Goal: Information Seeking & Learning: Find specific page/section

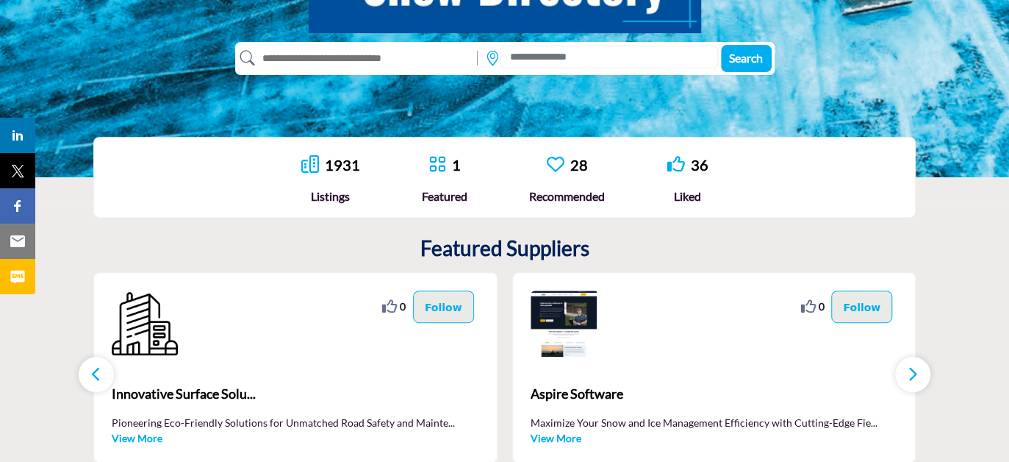
scroll to position [294, 0]
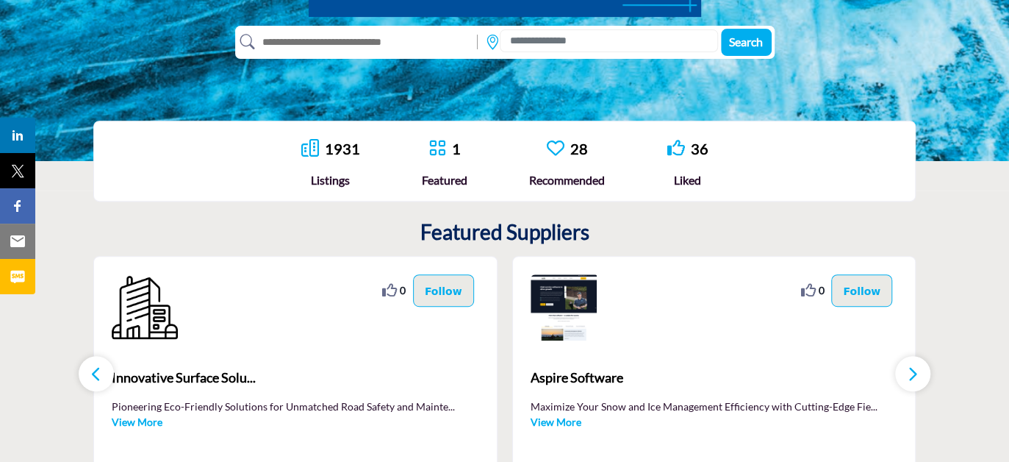
click at [321, 33] on input "text" at bounding box center [362, 42] width 215 height 24
type input "**********"
click at [721, 29] on button "Search" at bounding box center [746, 42] width 51 height 27
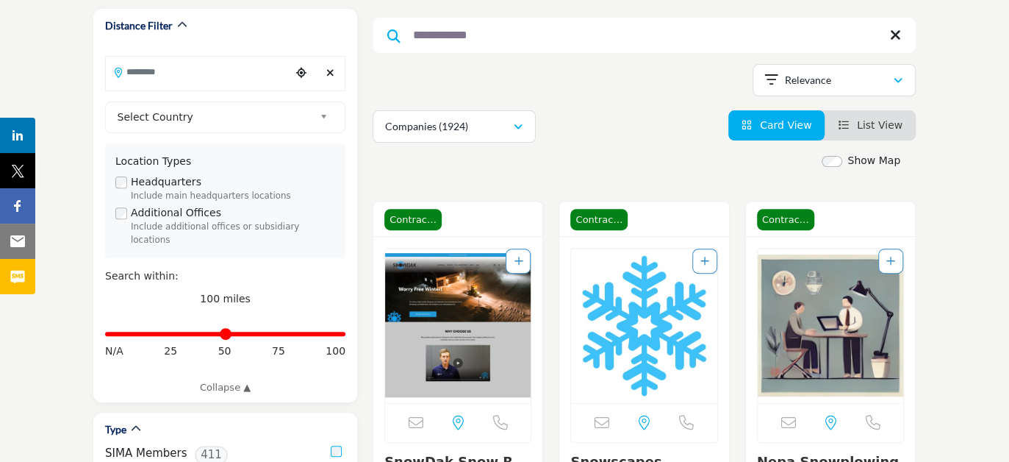
scroll to position [221, 0]
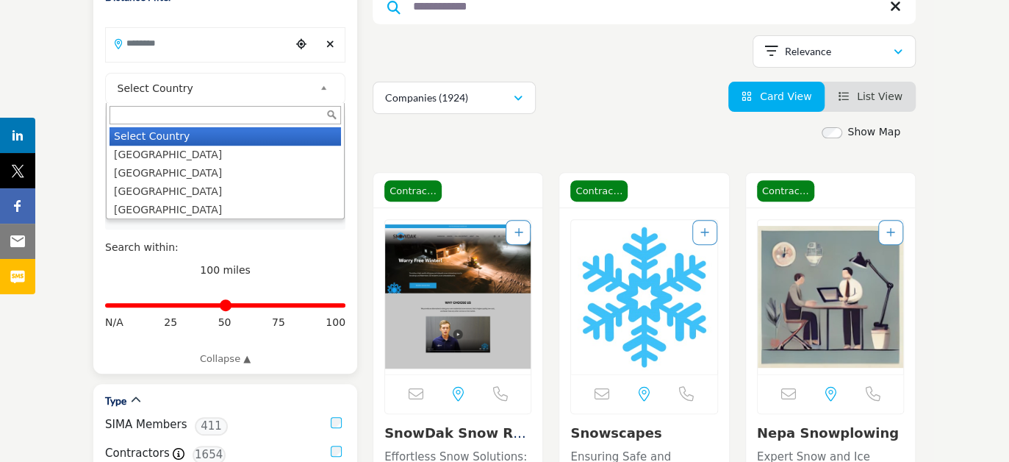
click at [298, 82] on span "Select Country" at bounding box center [216, 88] width 197 height 18
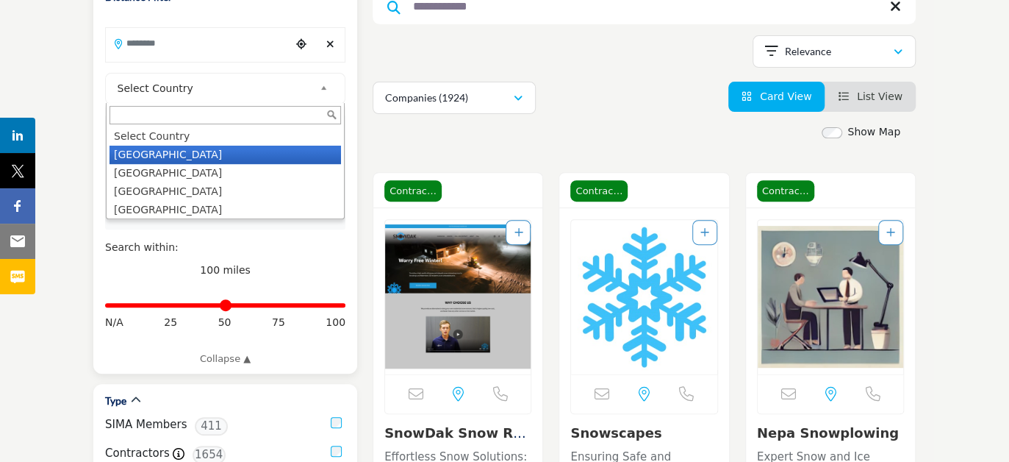
click at [186, 154] on li "[GEOGRAPHIC_DATA]" at bounding box center [226, 155] width 232 height 18
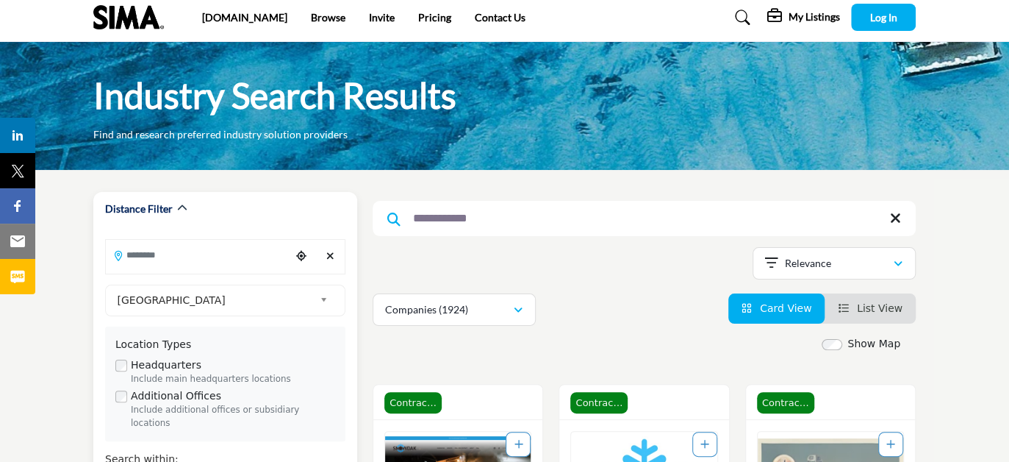
click at [186, 149] on div "Industry Search Results Find and research preferred industry solution providers" at bounding box center [504, 106] width 1009 height 128
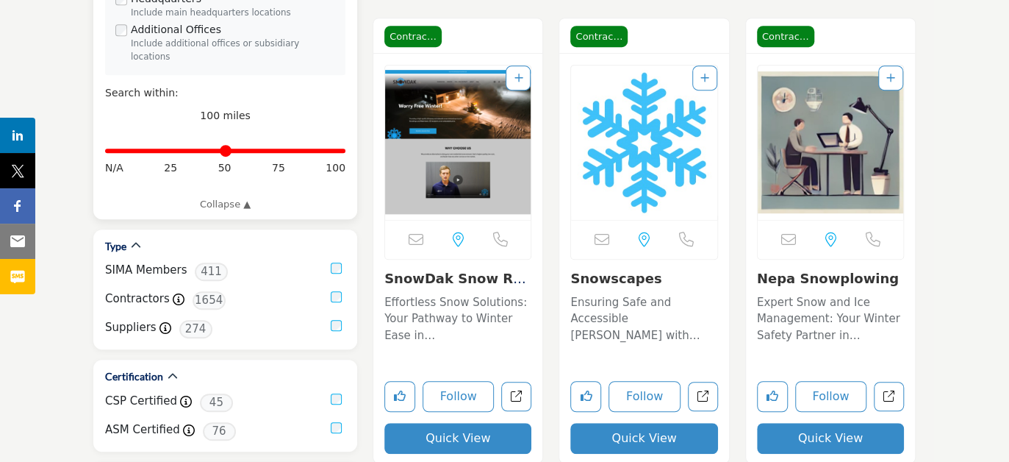
scroll to position [441, 0]
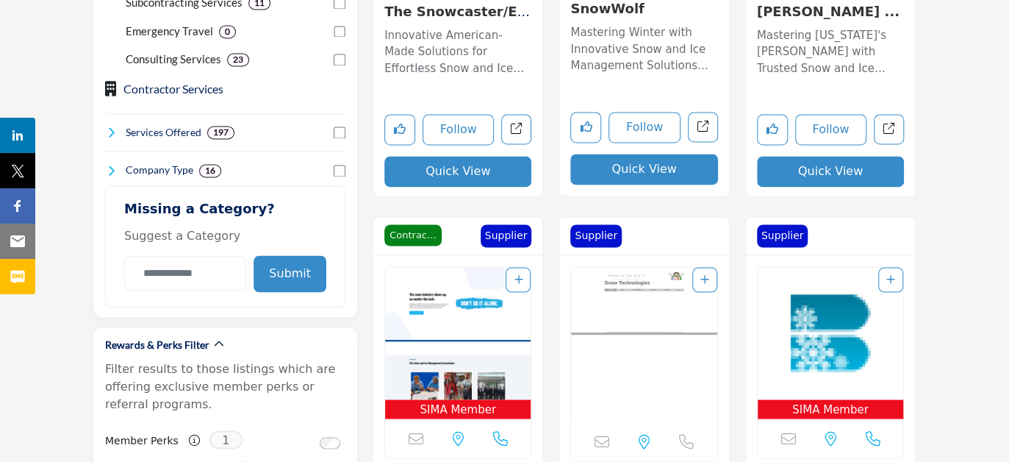
scroll to position [1176, 0]
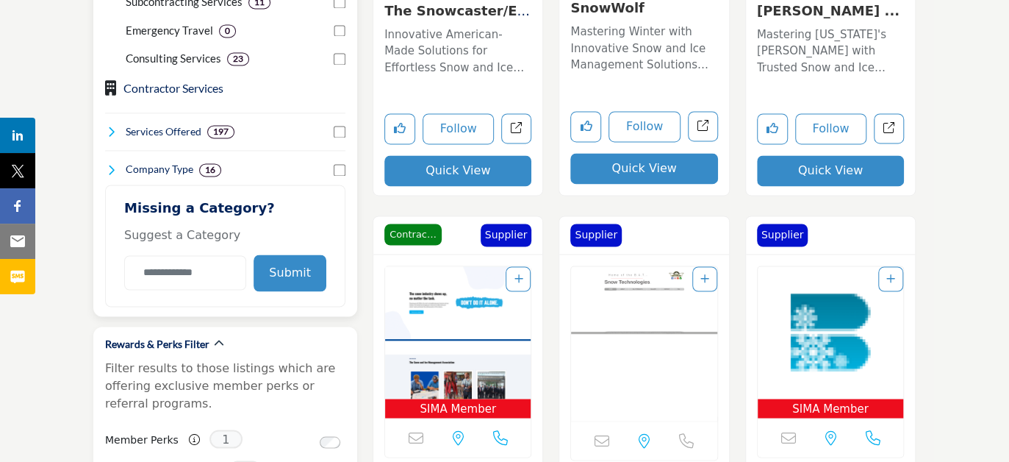
click at [105, 126] on icon at bounding box center [111, 132] width 12 height 12
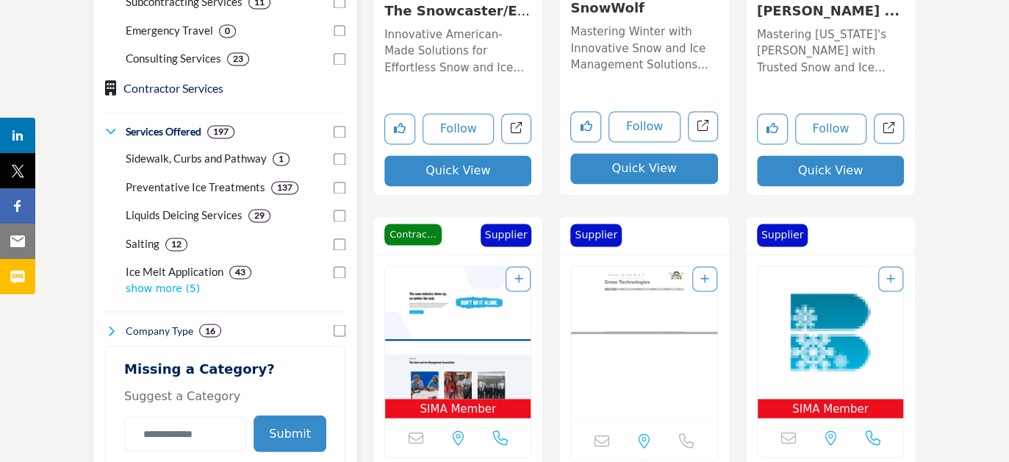
click at [105, 126] on icon at bounding box center [111, 132] width 12 height 12
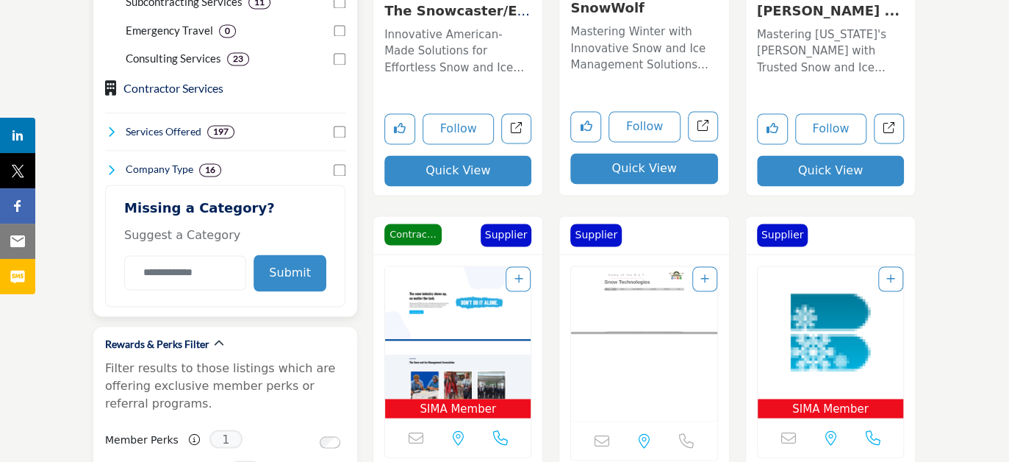
click at [107, 164] on icon at bounding box center [111, 170] width 12 height 12
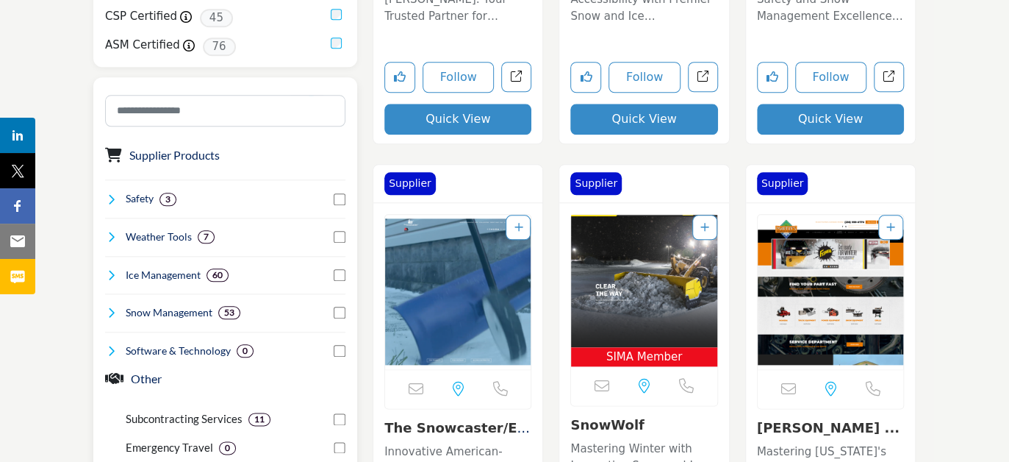
scroll to position [735, 0]
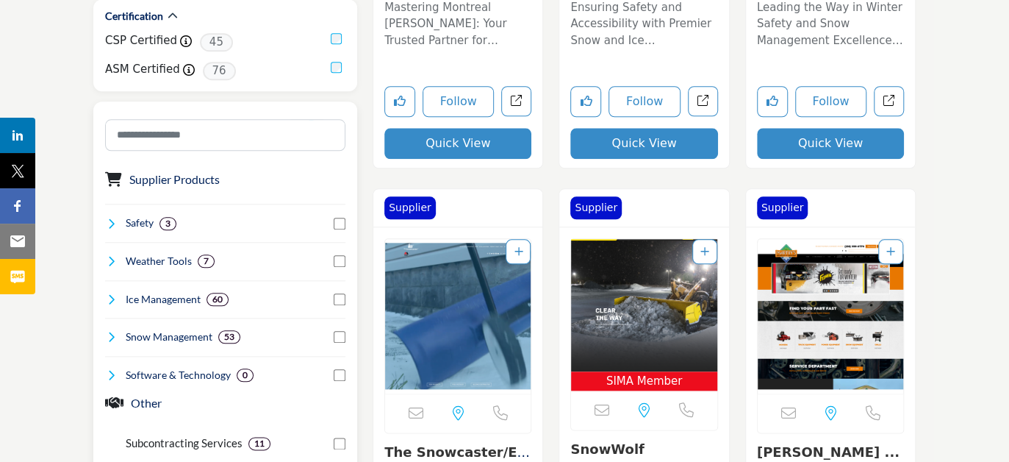
click at [109, 218] on icon at bounding box center [111, 224] width 12 height 12
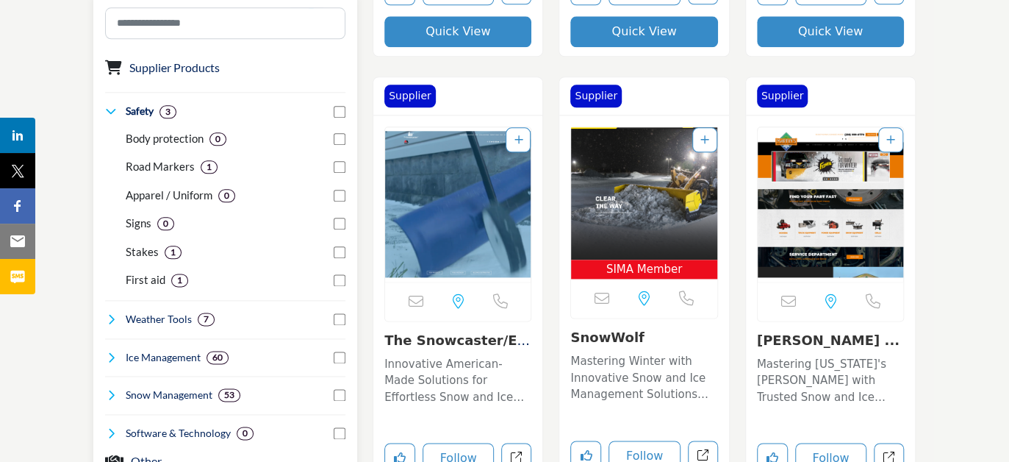
scroll to position [882, 0]
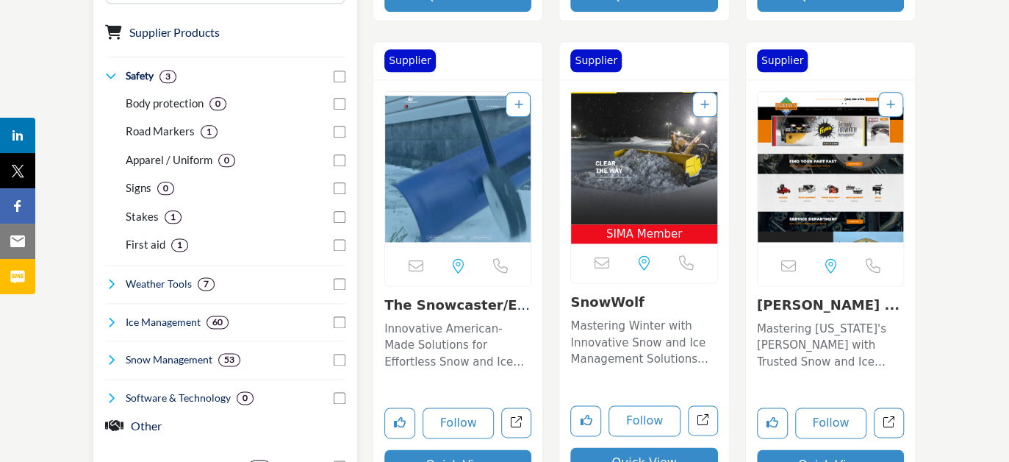
click at [108, 278] on icon at bounding box center [111, 284] width 12 height 12
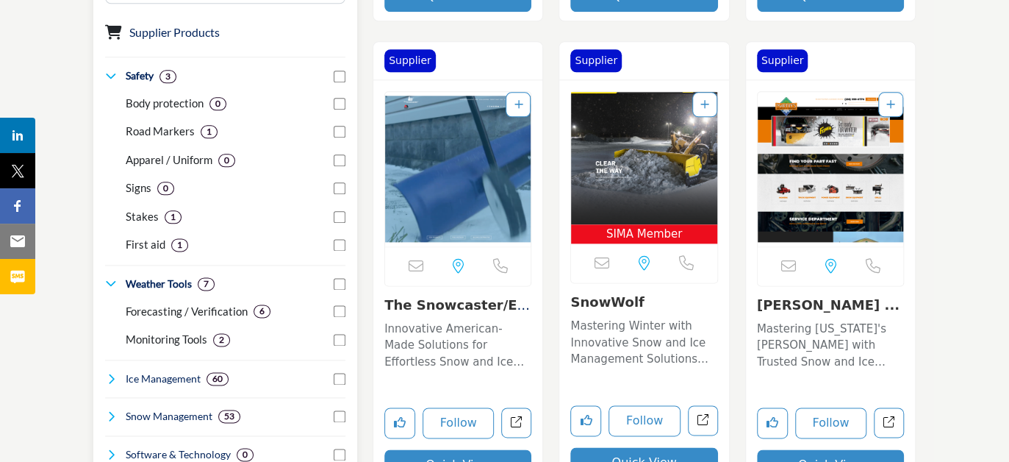
click at [105, 373] on icon at bounding box center [111, 379] width 12 height 12
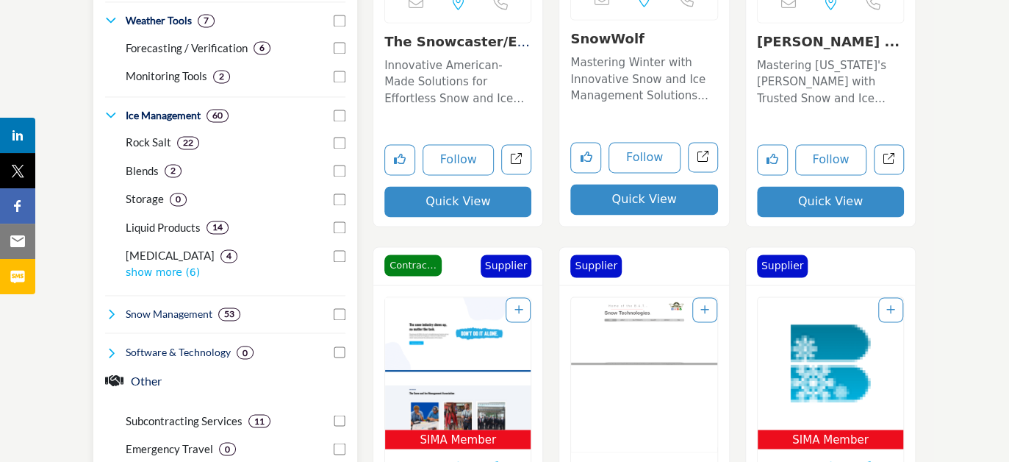
scroll to position [1176, 0]
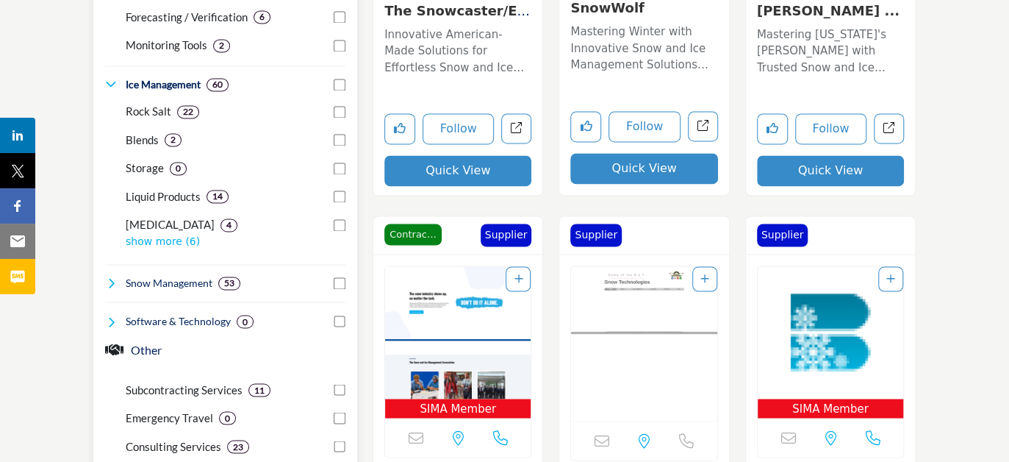
click at [118, 276] on div "Snow Management 53" at bounding box center [172, 283] width 135 height 15
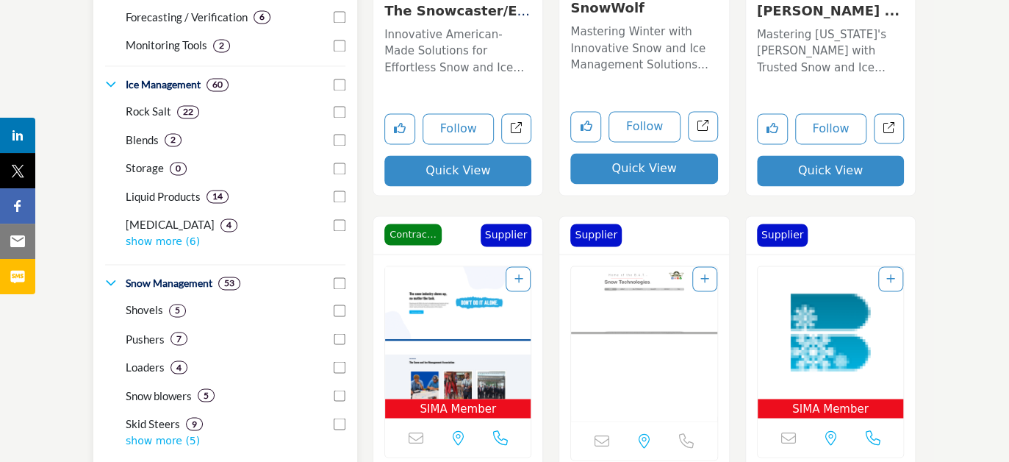
click at [164, 432] on p "show more (5)" at bounding box center [236, 439] width 220 height 15
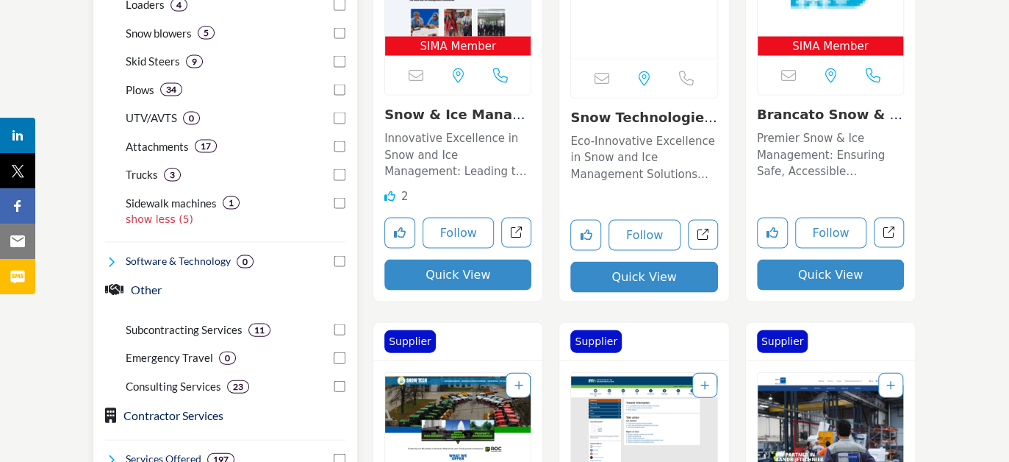
scroll to position [1544, 0]
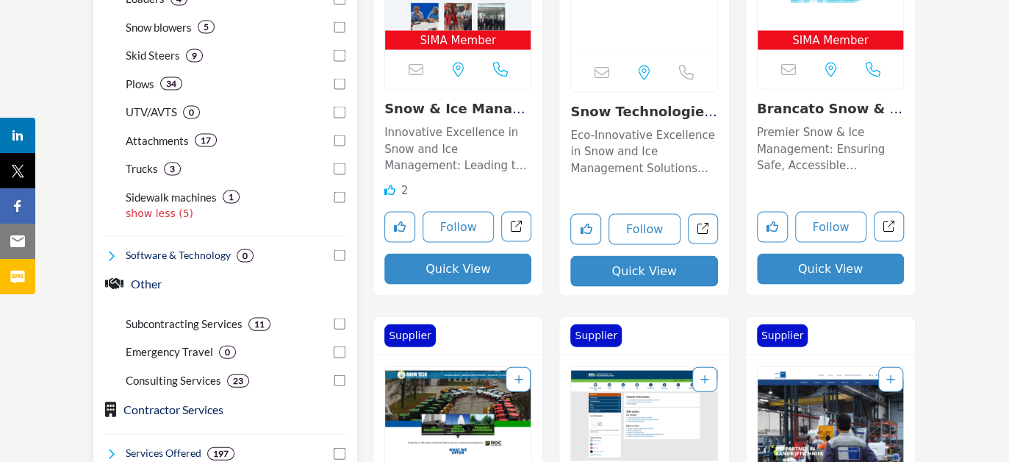
click at [107, 250] on icon at bounding box center [111, 256] width 12 height 12
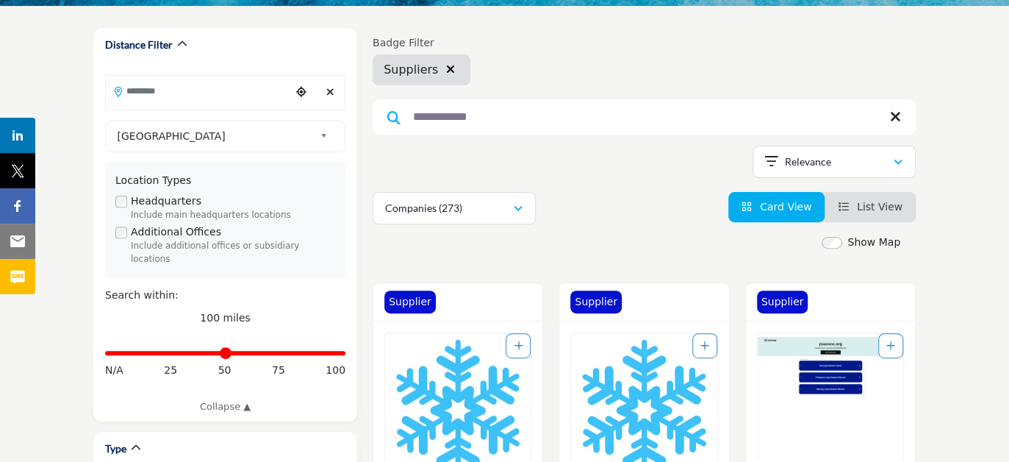
scroll to position [147, 0]
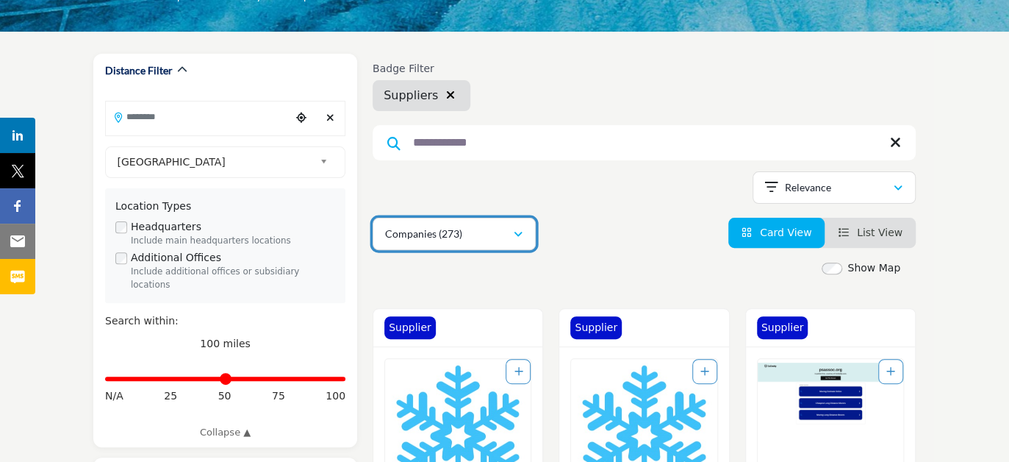
click at [519, 232] on icon "button" at bounding box center [518, 234] width 9 height 10
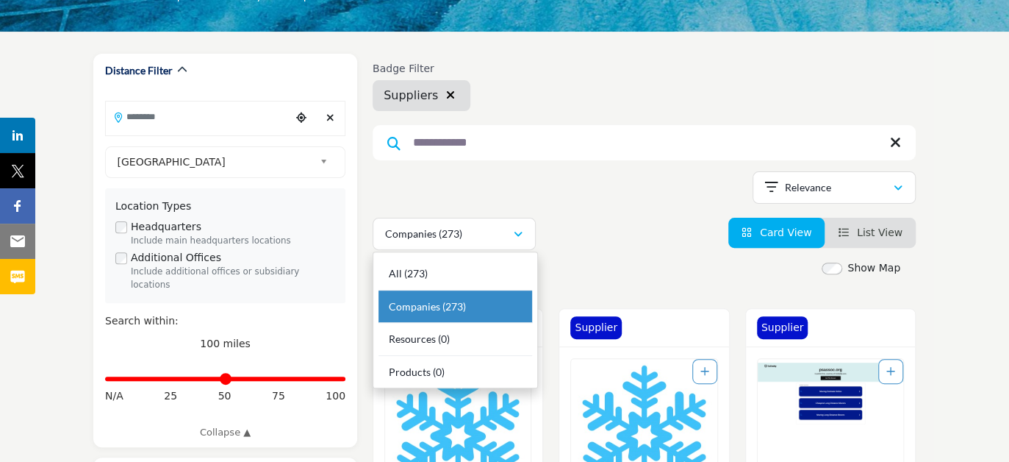
click at [570, 229] on div "Companies (273) All (273) Companies (273) Resources (0) Products (0)" at bounding box center [644, 234] width 543 height 32
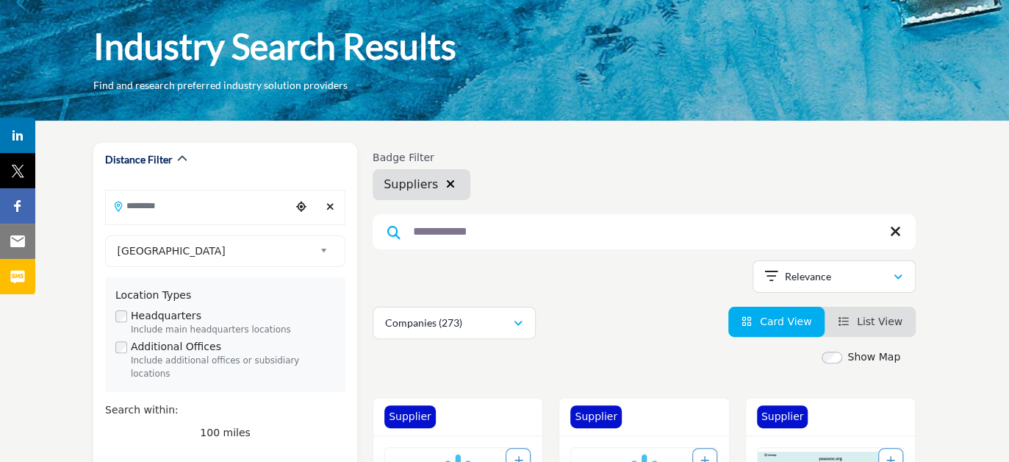
scroll to position [0, 0]
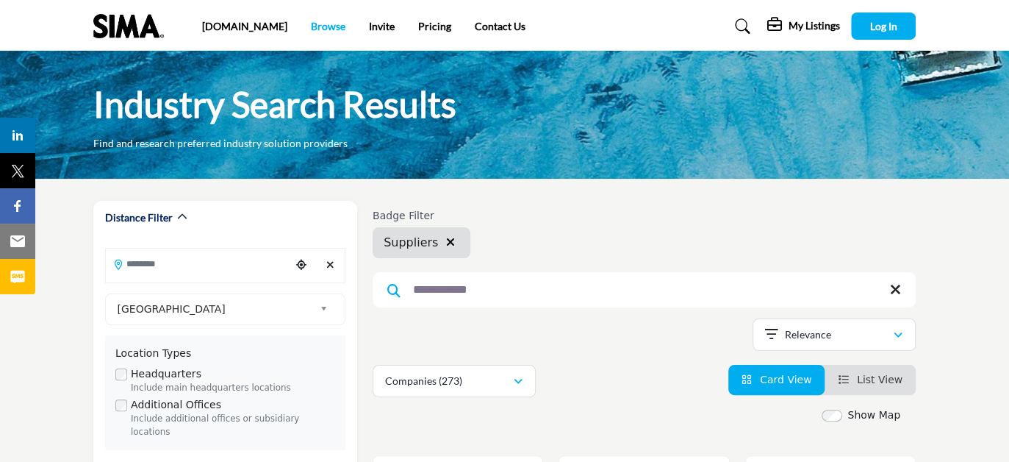
click at [311, 24] on link "Browse" at bounding box center [328, 26] width 35 height 12
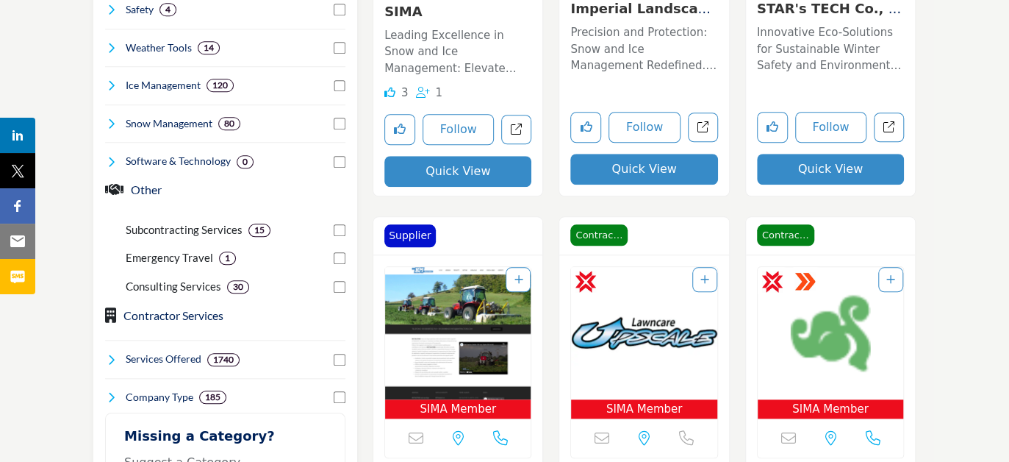
scroll to position [662, 0]
